Goal: Task Accomplishment & Management: Manage account settings

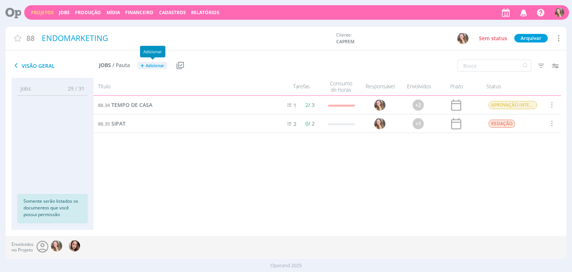
click at [147, 63] on span "Adicionar" at bounding box center [155, 65] width 19 height 5
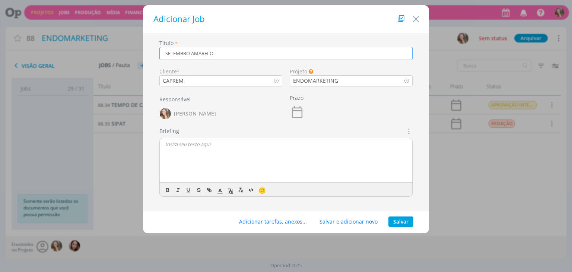
type input "SETEMBRO AMARELO"
click at [224, 147] on p "dialog" at bounding box center [285, 144] width 241 height 7
click at [393, 221] on button "Salvar" at bounding box center [400, 221] width 25 height 10
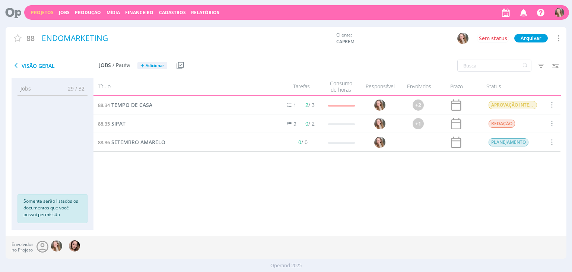
click at [145, 138] on div "88.36 SETEMBRO AMARELO" at bounding box center [183, 142] width 180 height 18
click at [140, 143] on span "SETEMBRO AMARELO" at bounding box center [138, 141] width 54 height 7
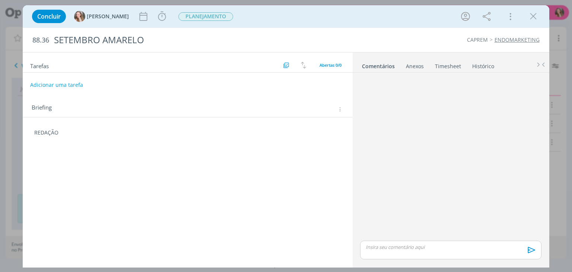
click at [70, 85] on button "Adicionar uma tarefa" at bounding box center [56, 85] width 53 height 13
type input "REDAÇÃO"
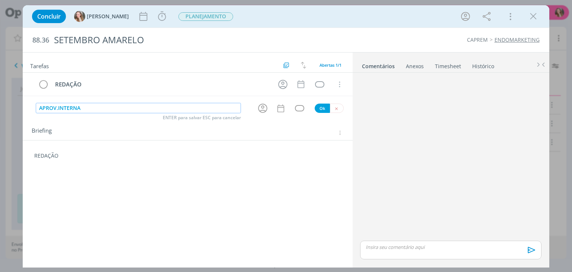
type input "APROV.INTERNA"
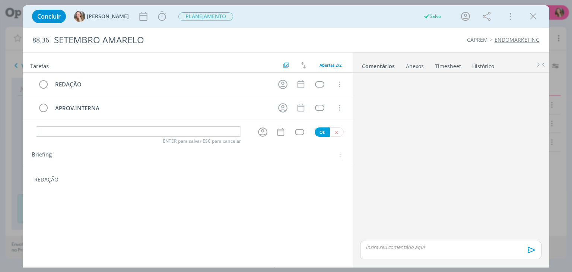
click at [76, 176] on p "REDAÇÃO" at bounding box center [187, 179] width 306 height 7
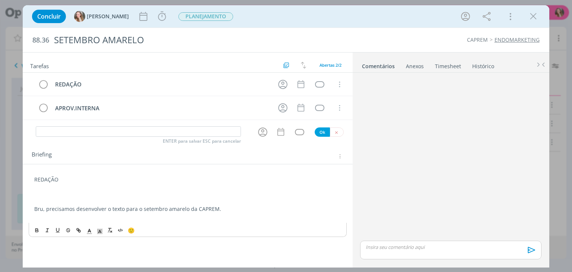
click at [225, 213] on p "dialog" at bounding box center [187, 215] width 306 height 7
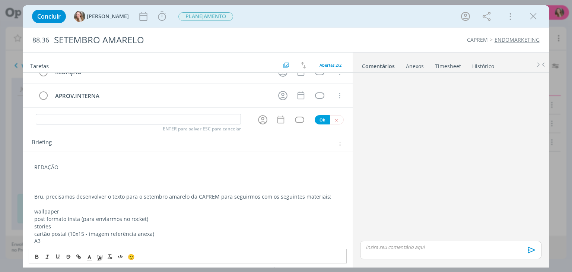
scroll to position [15, 0]
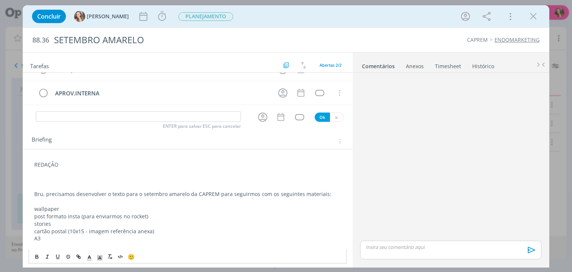
click at [73, 237] on p "A3" at bounding box center [187, 237] width 306 height 7
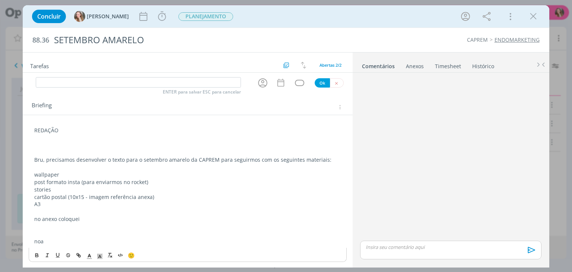
drag, startPoint x: 56, startPoint y: 242, endPoint x: 22, endPoint y: 239, distance: 34.7
click at [22, 239] on div "Concluir [PERSON_NAME] Iniciar Apontar Data * [DATE] Horas * 00:00 Tarefa Selec…" at bounding box center [286, 136] width 572 height 272
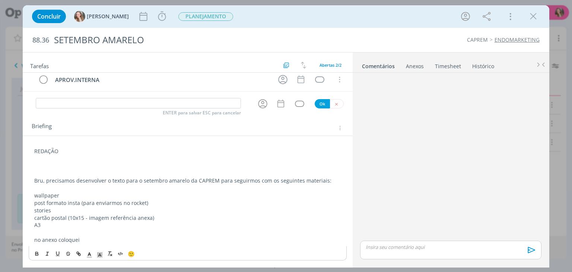
scroll to position [27, 0]
click at [413, 69] on div "Anexos 0" at bounding box center [415, 66] width 18 height 7
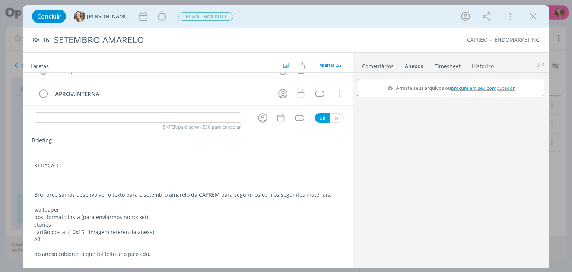
scroll to position [13, 0]
click at [419, 87] on label "Arraste seus arquivos ou procure em seu computador" at bounding box center [450, 88] width 133 height 10
click at [419, 81] on input "Arraste seus arquivos ou procure em seu computador" at bounding box center [450, 80] width 187 height 2
type input "C:\fakepath\WhatsApp_Image_[DATE]_at_[DATE].jpeg"
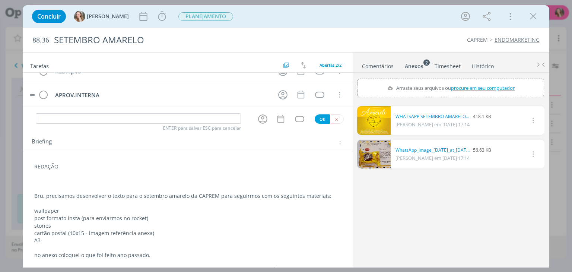
scroll to position [0, 0]
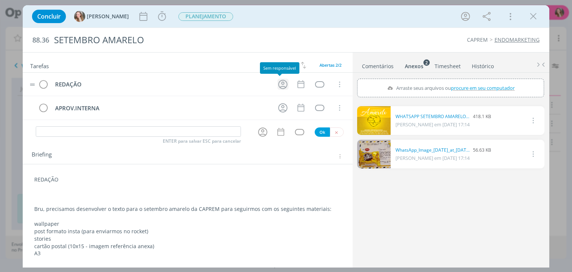
click at [281, 83] on icon "dialog" at bounding box center [282, 84] width 9 height 9
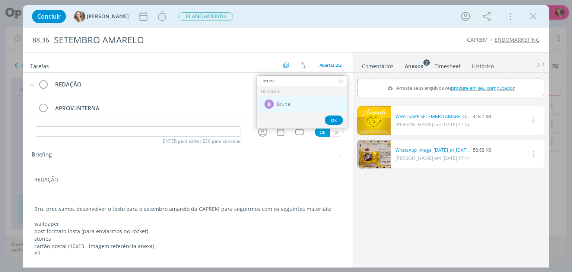
type input "bruna"
click at [284, 100] on div "B Bruna" at bounding box center [302, 103] width 90 height 15
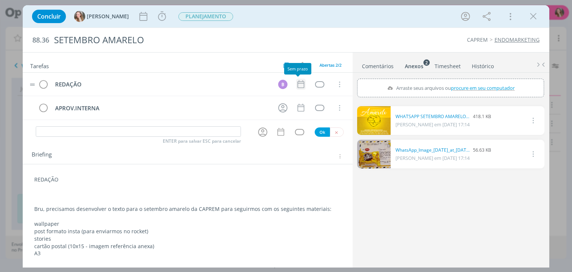
click at [296, 83] on icon "dialog" at bounding box center [301, 84] width 10 height 10
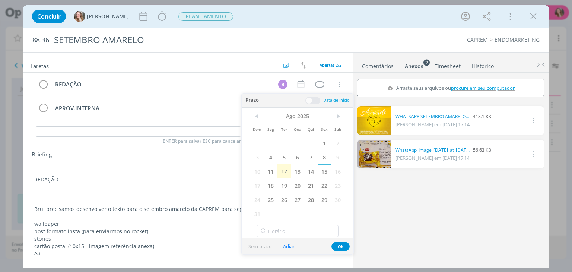
click at [326, 170] on span "15" at bounding box center [323, 171] width 13 height 14
click at [339, 245] on button "Ok" at bounding box center [340, 246] width 18 height 9
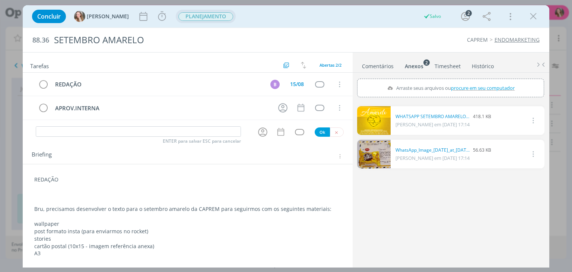
click at [178, 20] on span "PLANEJAMENTO" at bounding box center [205, 16] width 55 height 9
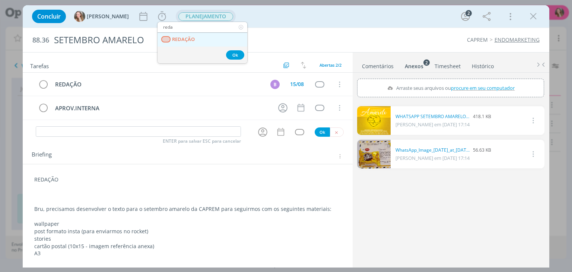
type input "reda"
click at [188, 43] on link "REDAÇÃO" at bounding box center [202, 40] width 90 height 14
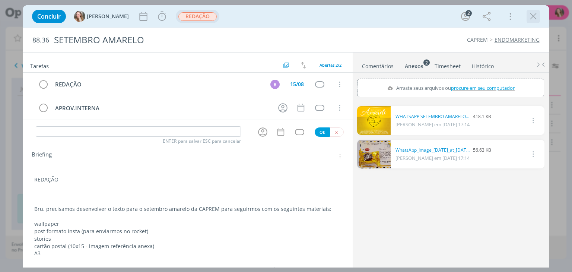
click at [530, 20] on icon "dialog" at bounding box center [532, 16] width 11 height 11
